Goal: Task Accomplishment & Management: Manage account settings

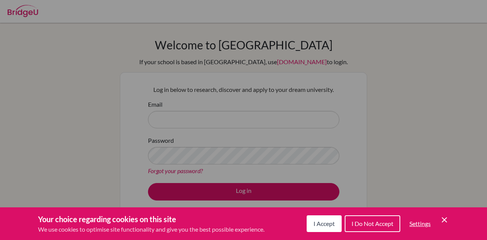
click at [325, 228] on button "I Accept" at bounding box center [323, 224] width 35 height 17
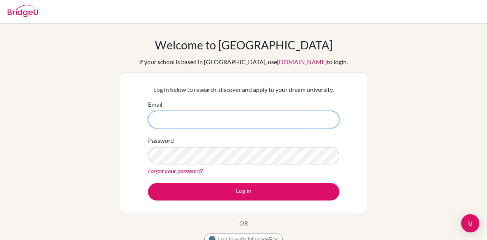
click at [266, 112] on input "Email" at bounding box center [243, 119] width 191 height 17
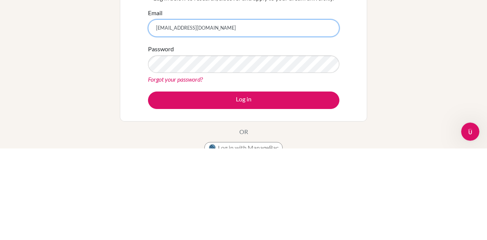
type input "[EMAIL_ADDRESS][DOMAIN_NAME]"
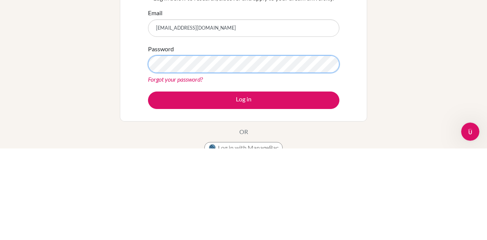
click at [148, 183] on button "Log in" at bounding box center [243, 191] width 191 height 17
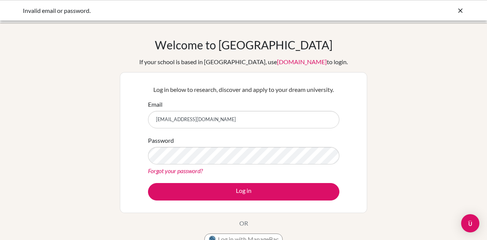
click at [277, 170] on div "Forgot your password?" at bounding box center [243, 170] width 191 height 9
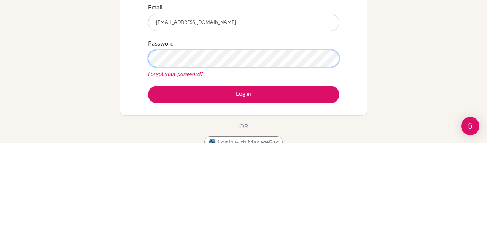
click at [148, 183] on button "Log in" at bounding box center [243, 191] width 191 height 17
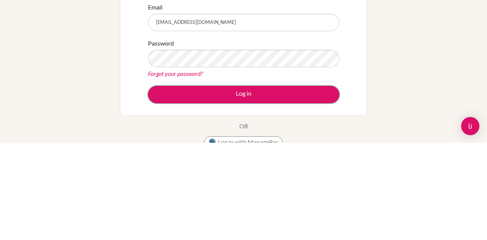
click at [281, 192] on button "Log in" at bounding box center [243, 191] width 191 height 17
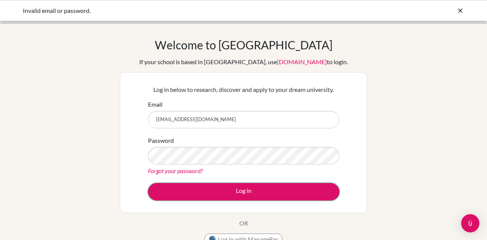
click at [285, 192] on button "Log in" at bounding box center [243, 191] width 191 height 17
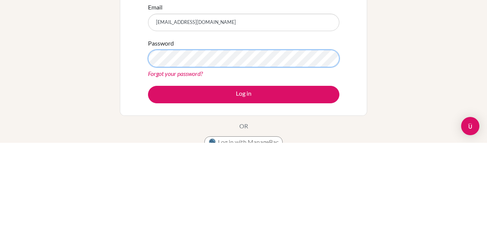
click at [148, 183] on button "Log in" at bounding box center [243, 191] width 191 height 17
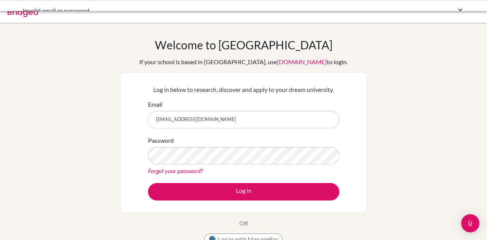
scroll to position [97, 0]
